Goal: Information Seeking & Learning: Understand process/instructions

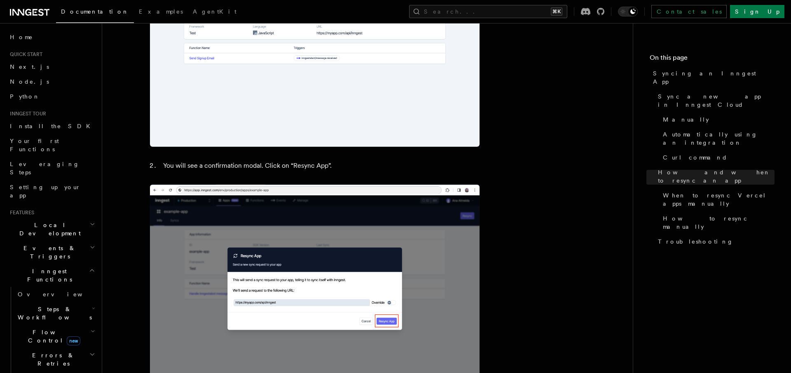
scroll to position [1284, 0]
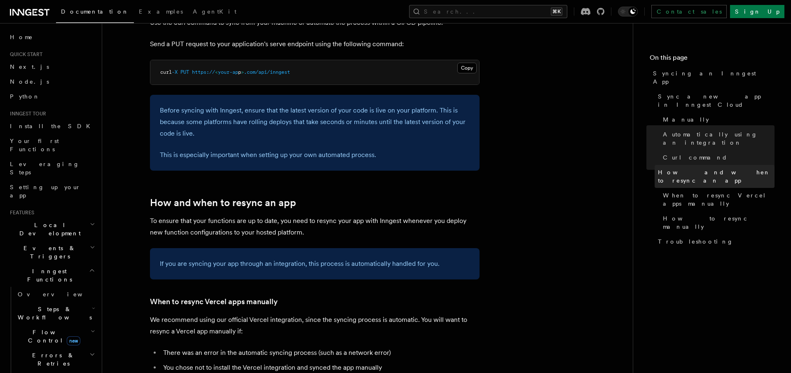
click at [710, 168] on span "How and when to resync an app" at bounding box center [716, 176] width 117 height 16
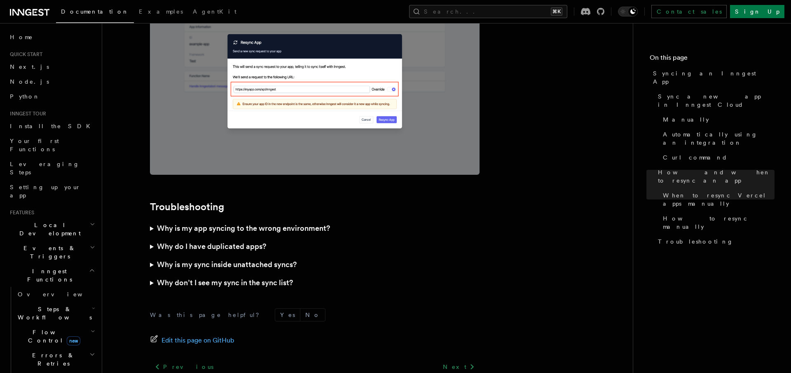
scroll to position [2308, 0]
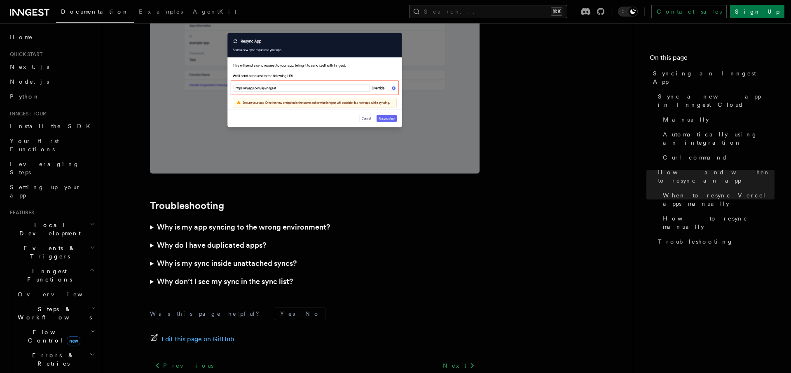
click at [343, 254] on summary "Why is my sync inside unattached syncs?" at bounding box center [315, 263] width 330 height 18
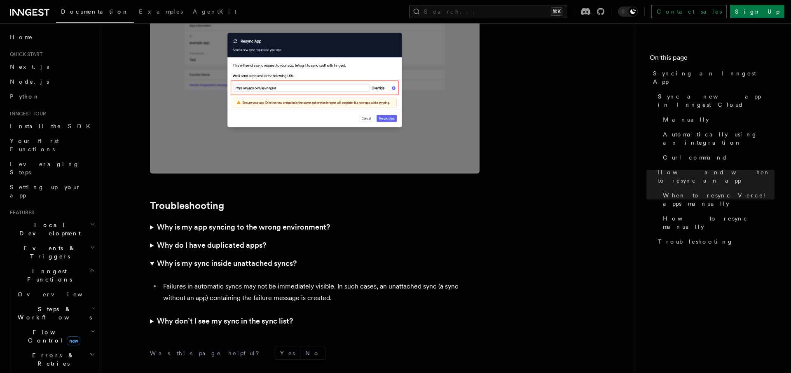
click at [153, 312] on summary "Why don’t I see my sync in the sync list?" at bounding box center [315, 321] width 330 height 18
click at [153, 218] on summary "Why is my app syncing to the wrong environment?" at bounding box center [315, 227] width 330 height 18
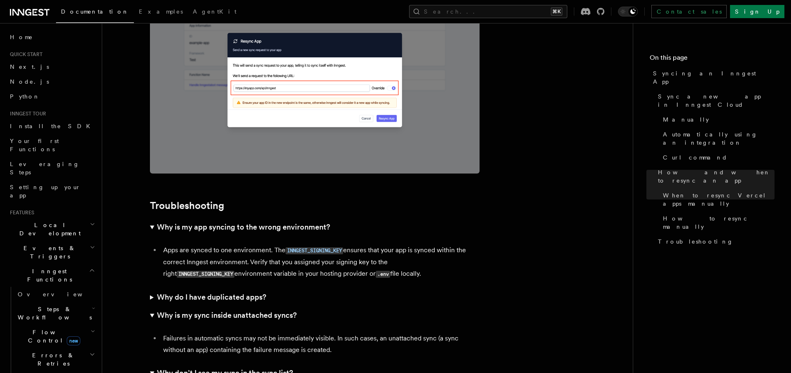
click at [151, 288] on summary "Why do I have duplicated apps?" at bounding box center [315, 297] width 330 height 18
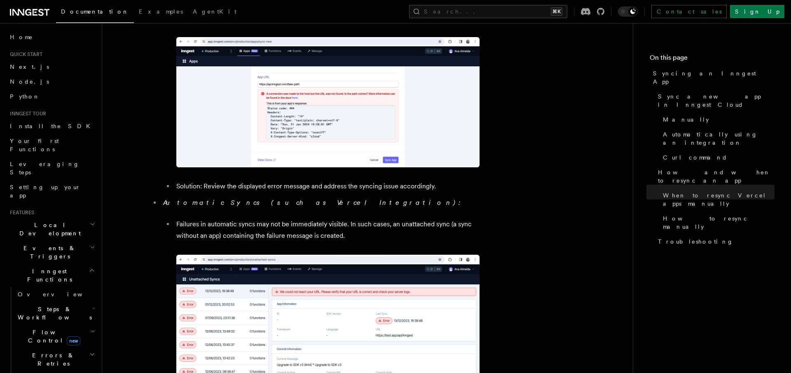
scroll to position [2888, 0]
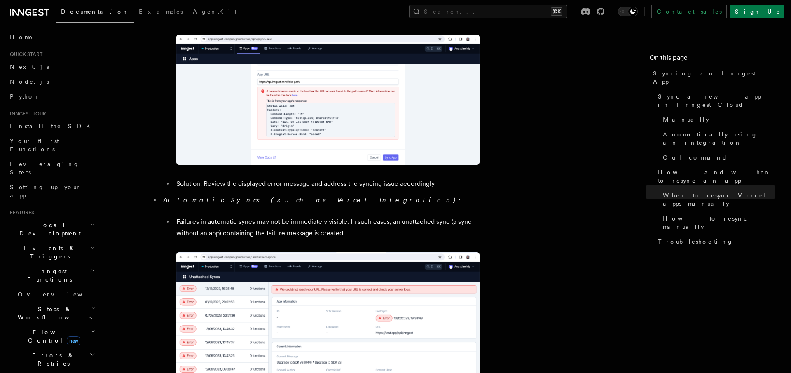
click at [348, 216] on p "Failures in automatic syncs may not be immediately visible. In such cases, an u…" at bounding box center [327, 227] width 303 height 23
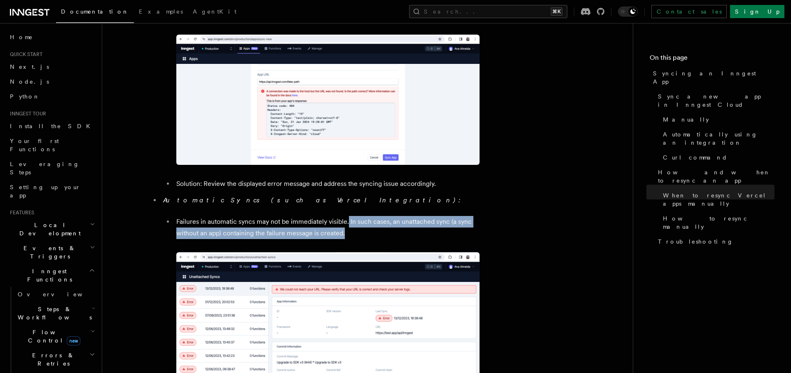
drag, startPoint x: 348, startPoint y: 203, endPoint x: 394, endPoint y: 217, distance: 48.1
click at [394, 217] on p "Failures in automatic syncs may not be immediately visible. In such cases, an u…" at bounding box center [327, 227] width 303 height 23
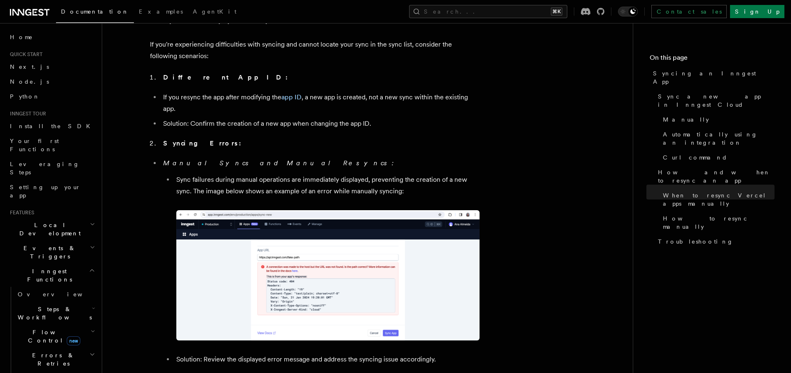
scroll to position [2557, 0]
